Goal: Book appointment/travel/reservation

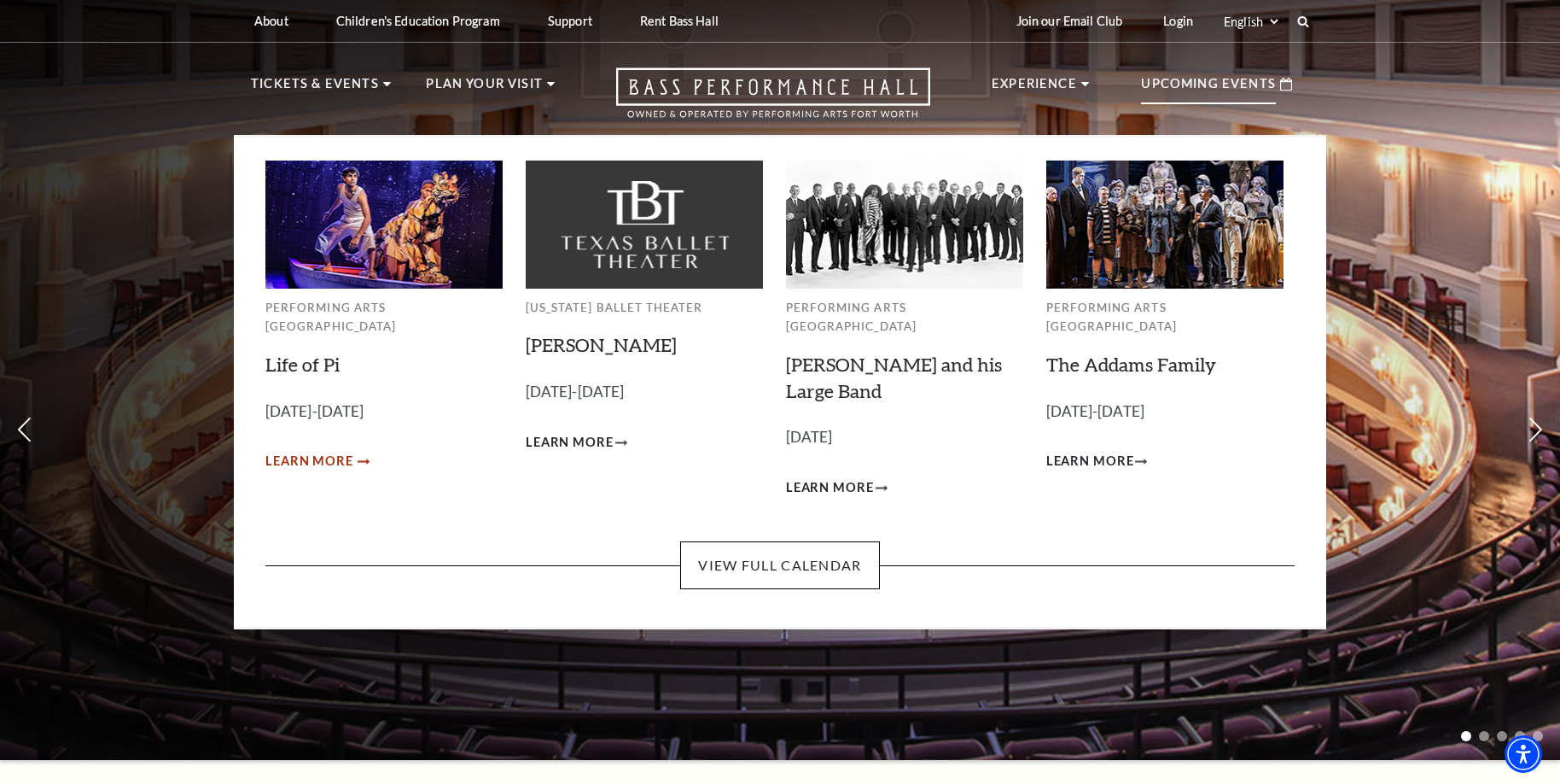
click at [304, 451] on span "Learn More" at bounding box center [309, 461] width 88 height 21
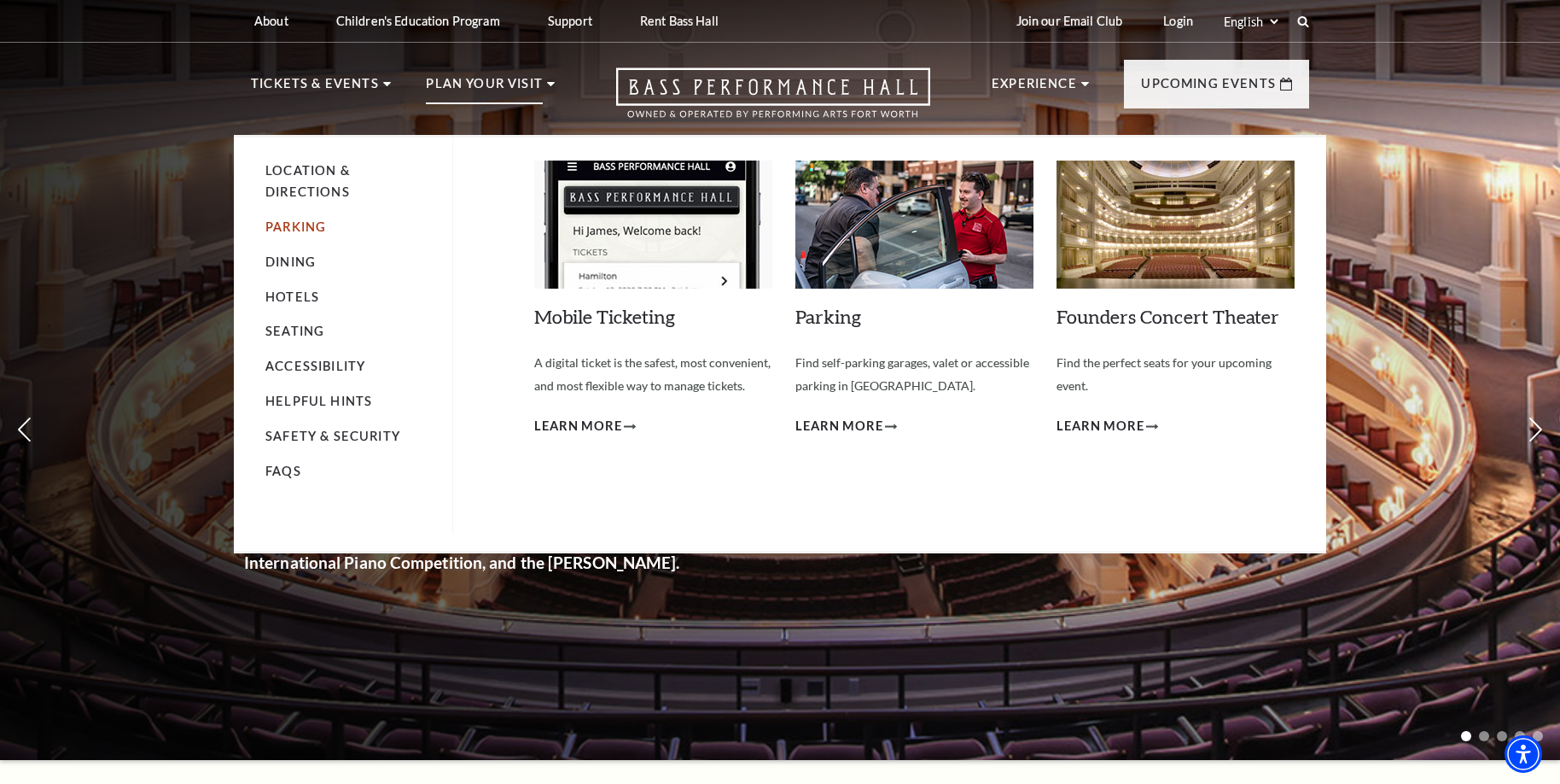
click at [314, 225] on link "Parking" at bounding box center [296, 226] width 61 height 14
